Goal: Task Accomplishment & Management: Manage account settings

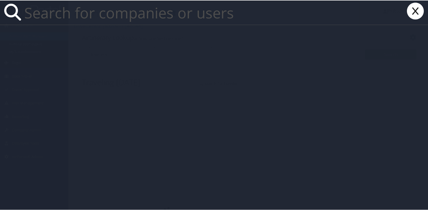
paste input "Olga.Joos@howard.edu"
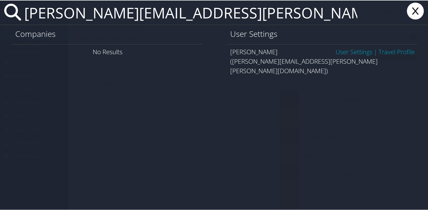
type input "Olga.Joos@howard.edu"
click at [341, 53] on link "User Settings" at bounding box center [354, 51] width 37 height 9
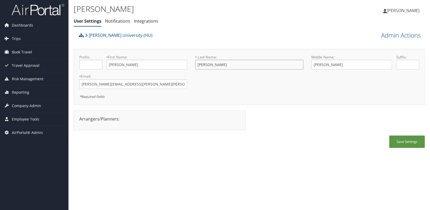
drag, startPoint x: 214, startPoint y: 66, endPoint x: 195, endPoint y: 65, distance: 18.7
click at [195, 65] on input "Joos" at bounding box center [249, 65] width 108 height 10
click at [381, 40] on div "Howard University (HU) Admin Actions View Profile Reset User's Password Confirm…" at bounding box center [249, 35] width 351 height 11
click at [388, 36] on link "Admin Actions" at bounding box center [401, 35] width 40 height 9
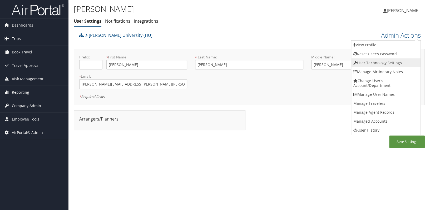
click at [382, 62] on link "User Technology Settings" at bounding box center [386, 63] width 69 height 9
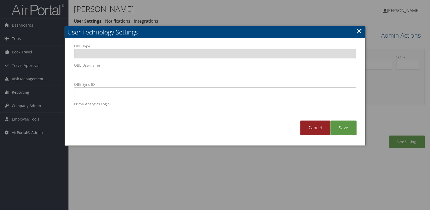
click at [320, 130] on link "Cancel" at bounding box center [315, 128] width 30 height 14
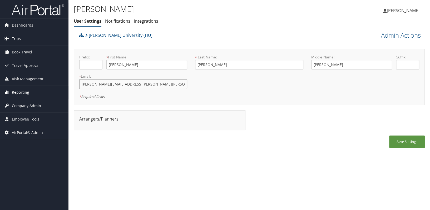
drag, startPoint x: 105, startPoint y: 85, endPoint x: 53, endPoint y: 87, distance: 51.4
click at [53, 87] on div "Dashboards AirPortal 360™ (Manager) AirPortal 360™ (Agent) My Travel Dashboard …" at bounding box center [215, 105] width 430 height 210
click at [110, 140] on div "Save Settings" at bounding box center [249, 145] width 351 height 18
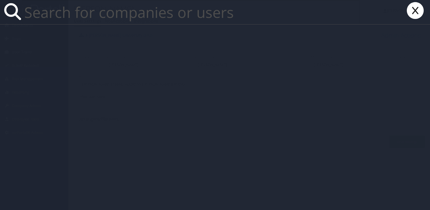
paste input "sinenceba.nomnganga@cbtravel.com"
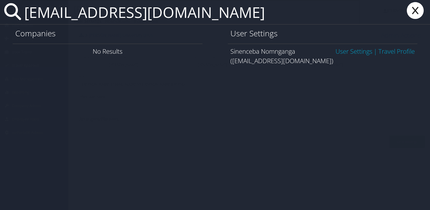
type input "sinenceba.nomnganga@cbtravel.com"
click at [347, 52] on link "User Settings" at bounding box center [354, 51] width 37 height 9
